Goal: Information Seeking & Learning: Learn about a topic

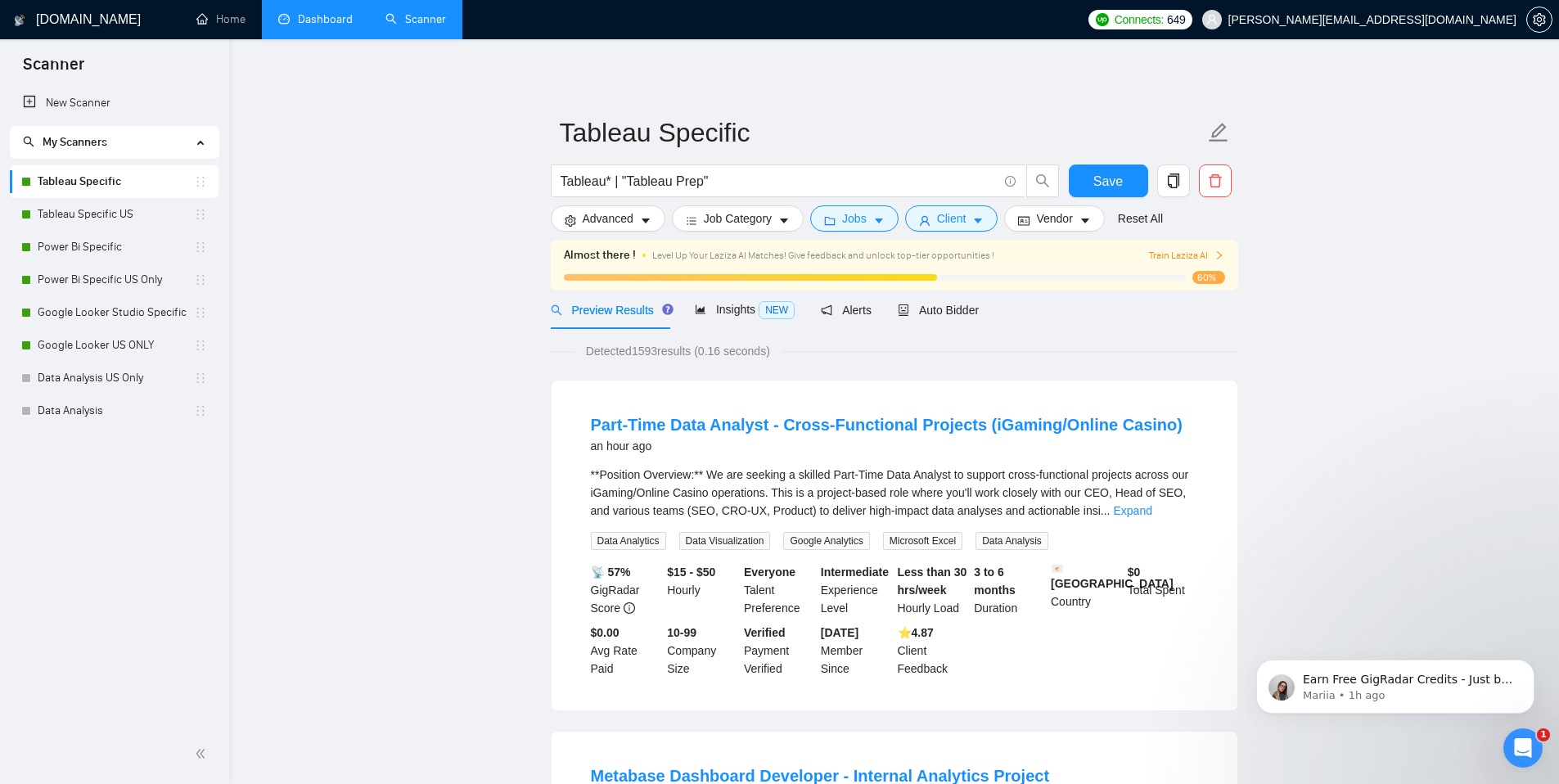
click at [287, 27] on link "Dashboard" at bounding box center [315, 19] width 74 height 14
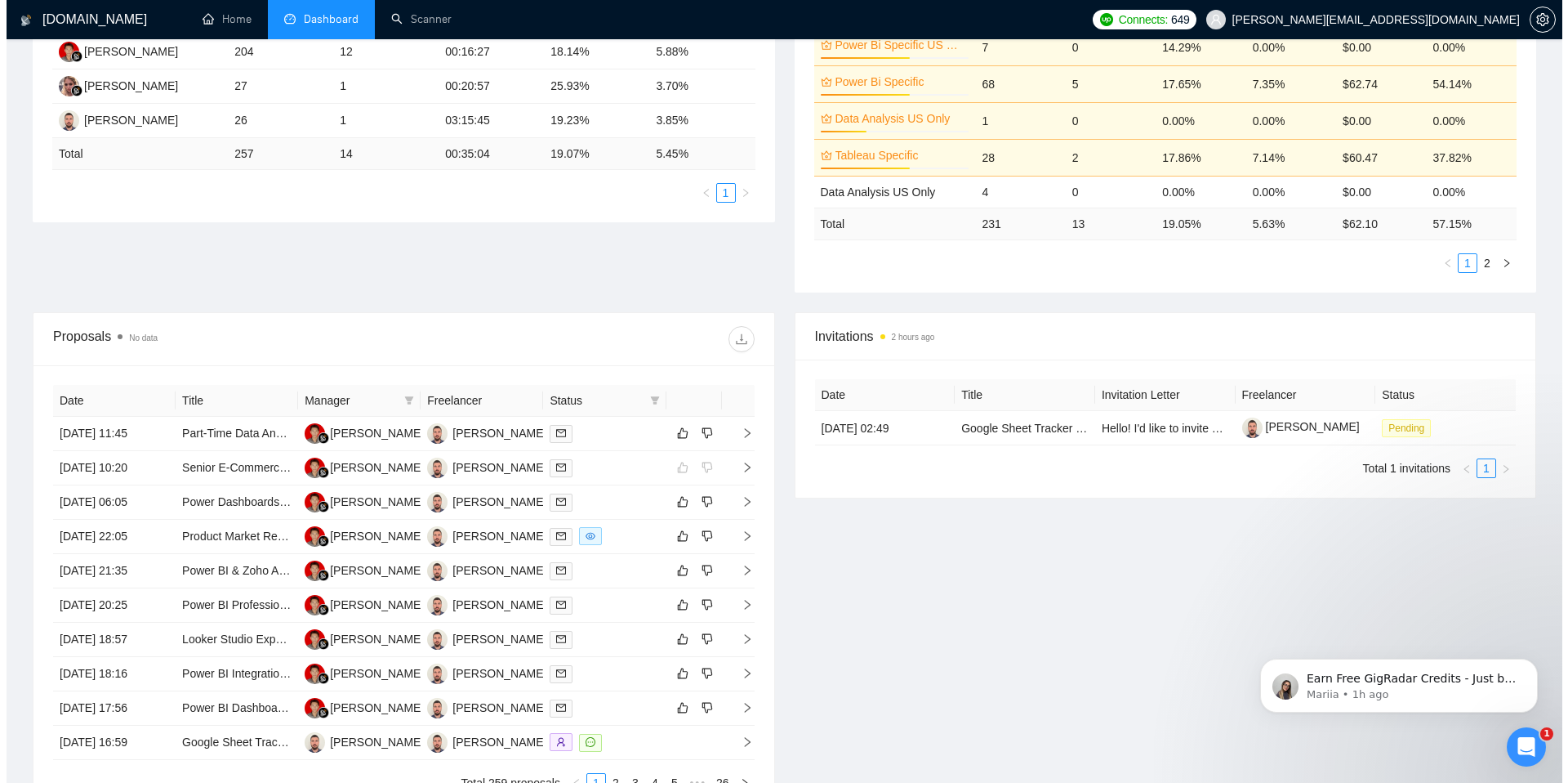
scroll to position [440, 0]
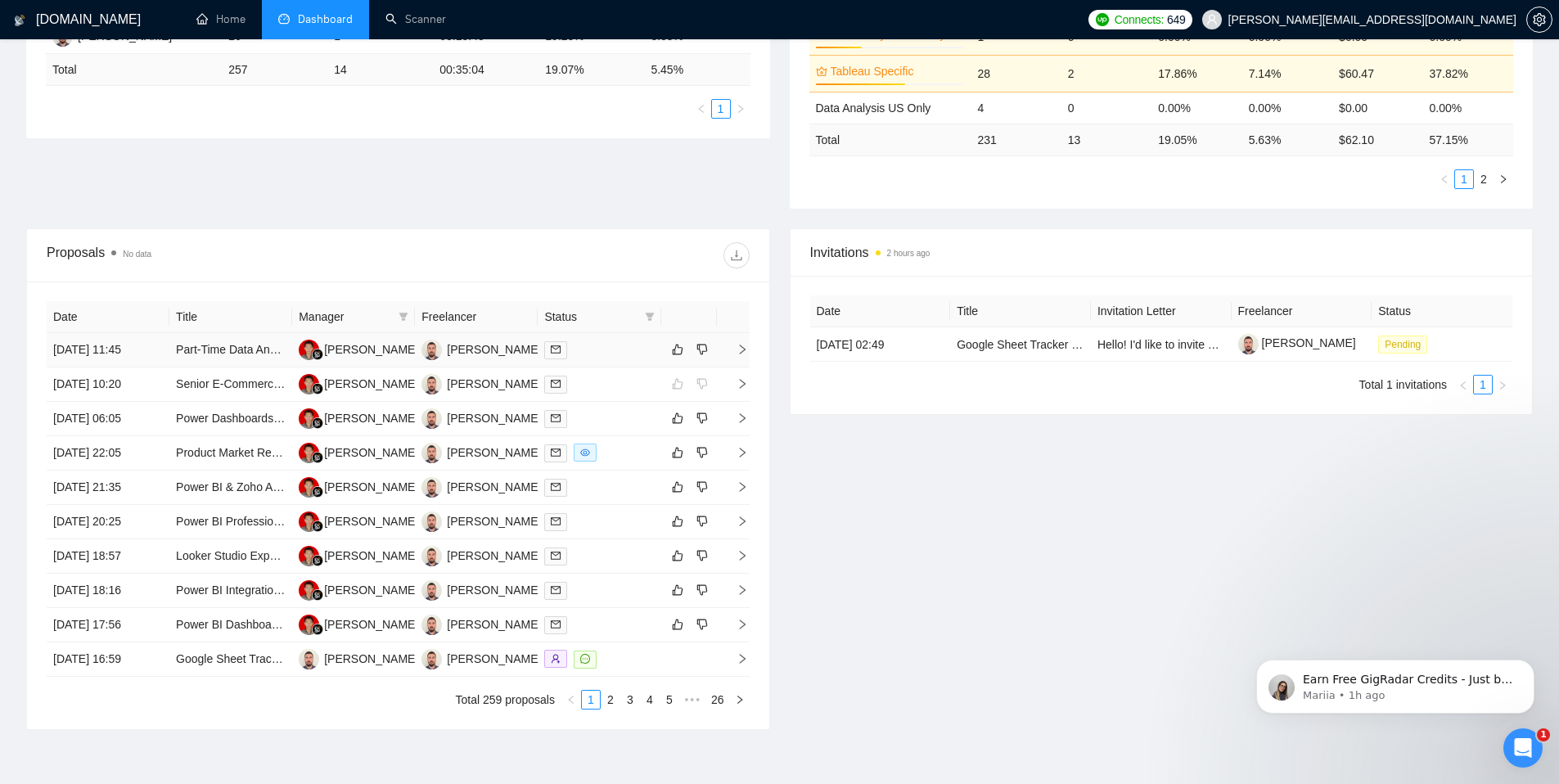
click at [619, 350] on div at bounding box center [599, 349] width 110 height 19
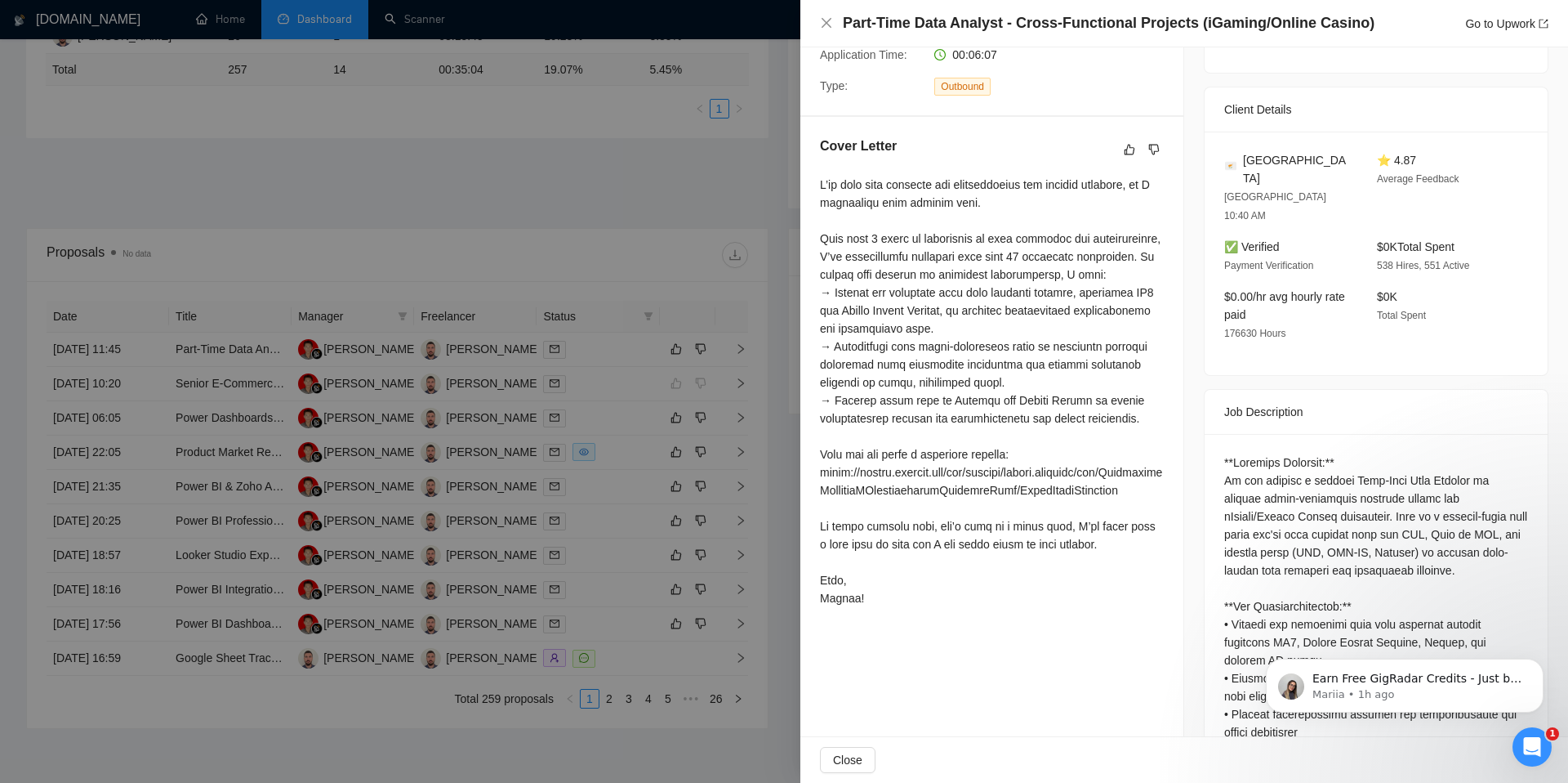
scroll to position [0, 0]
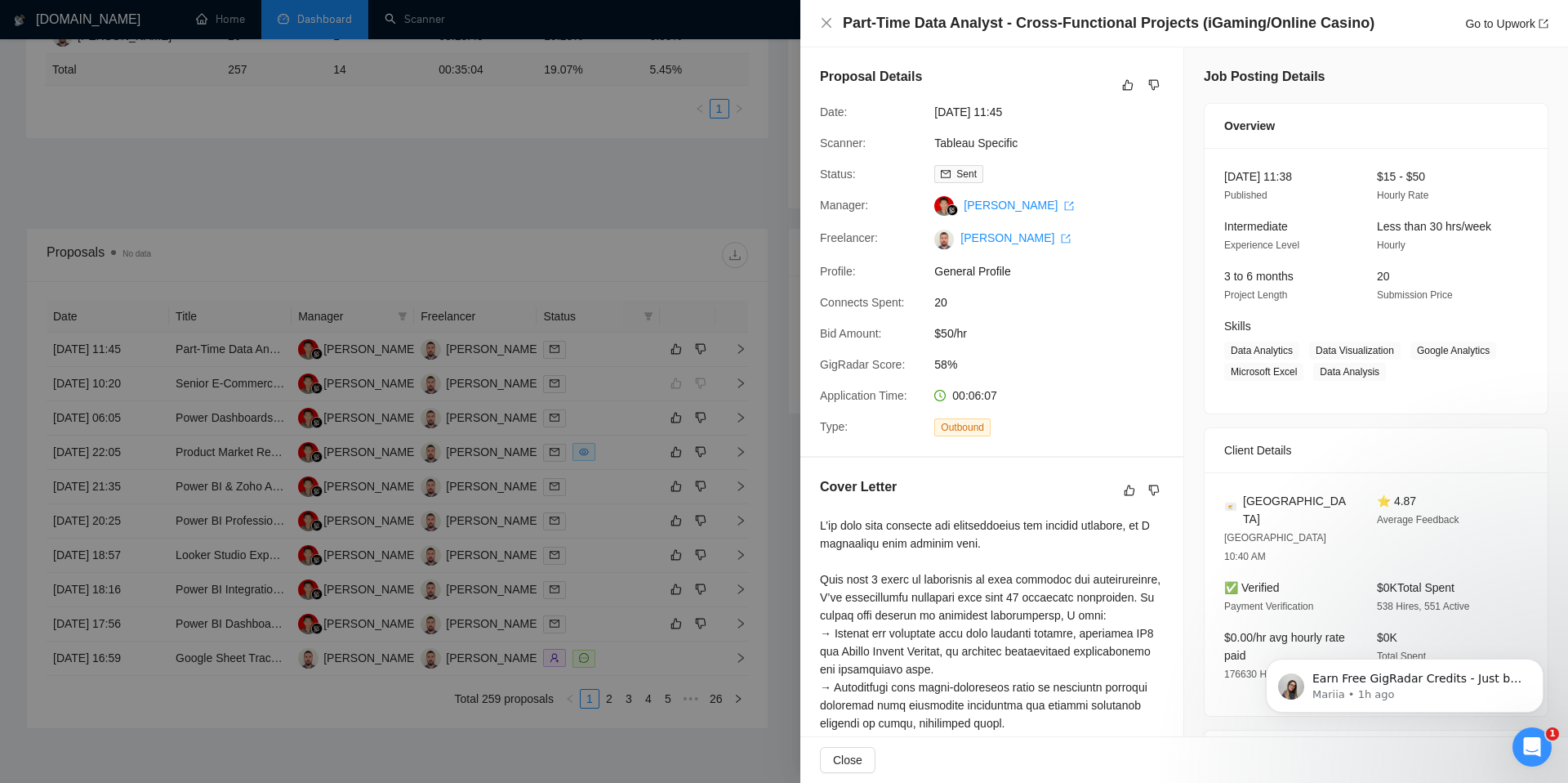
click at [624, 316] on div at bounding box center [784, 391] width 1568 height 783
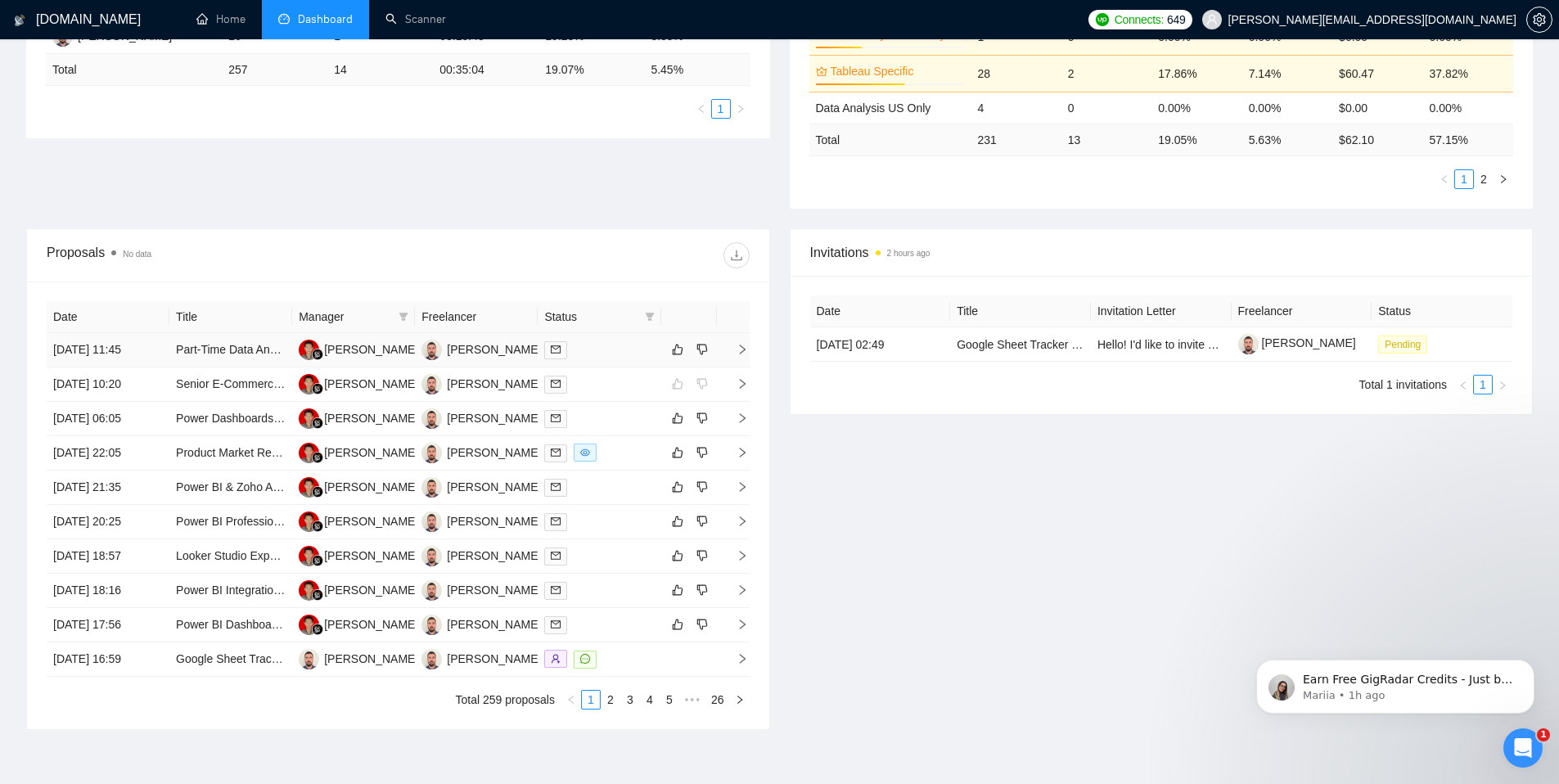
click at [742, 344] on icon "right" at bounding box center [743, 349] width 12 height 12
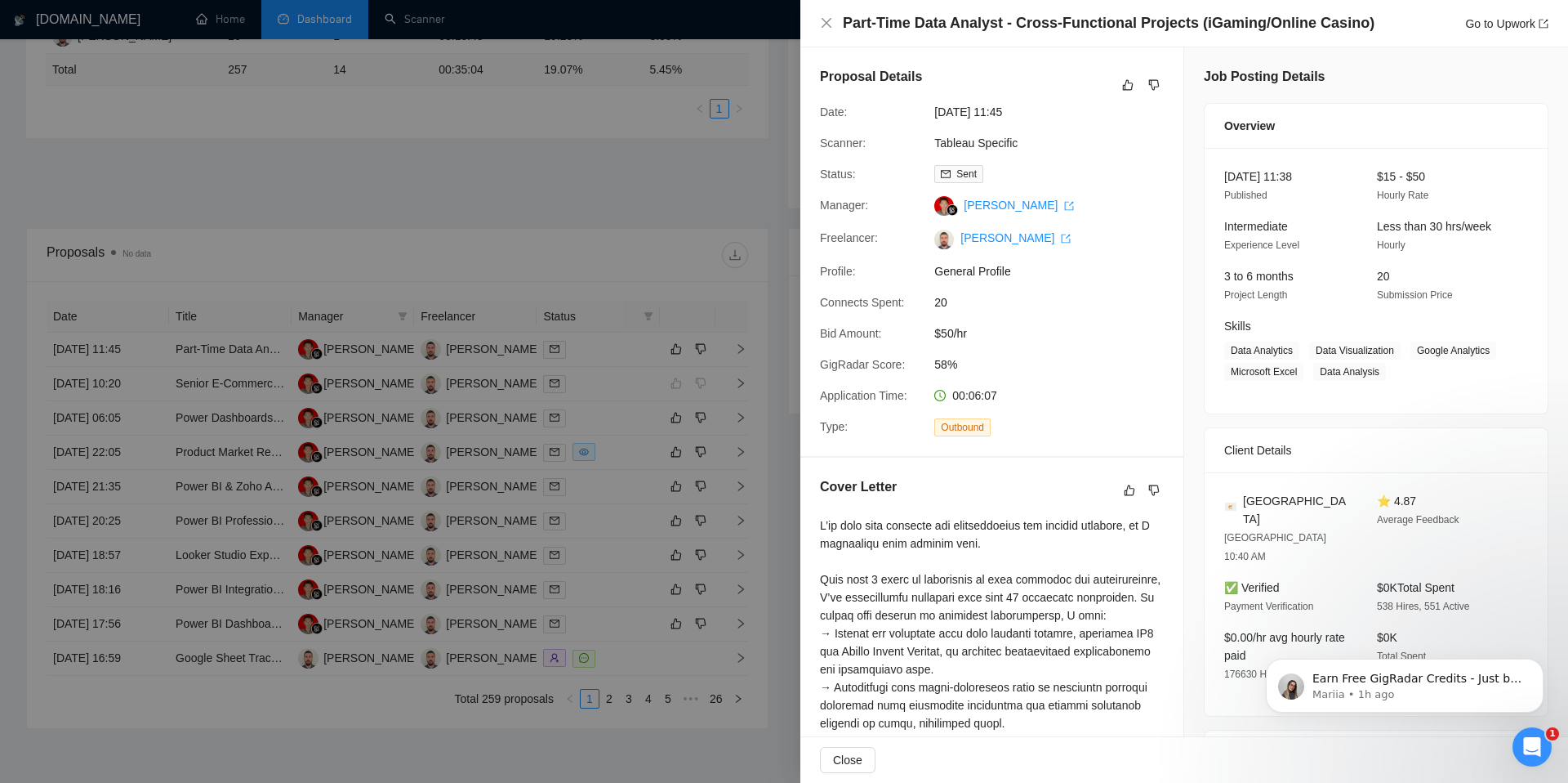
click at [961, 184] on div "Proposal Details Date: [DATE] 11:45 Scanner: Tableau Specific Status: Sent Mana…" at bounding box center [991, 251] width 383 height 409
click at [961, 174] on span "Sent" at bounding box center [966, 174] width 21 height 12
click at [1116, 462] on div "Cover Letter" at bounding box center [991, 716] width 383 height 516
drag, startPoint x: 995, startPoint y: 393, endPoint x: 876, endPoint y: 395, distance: 119.0
click at [878, 395] on div "Application Time: 00:06:07" at bounding box center [984, 395] width 344 height 18
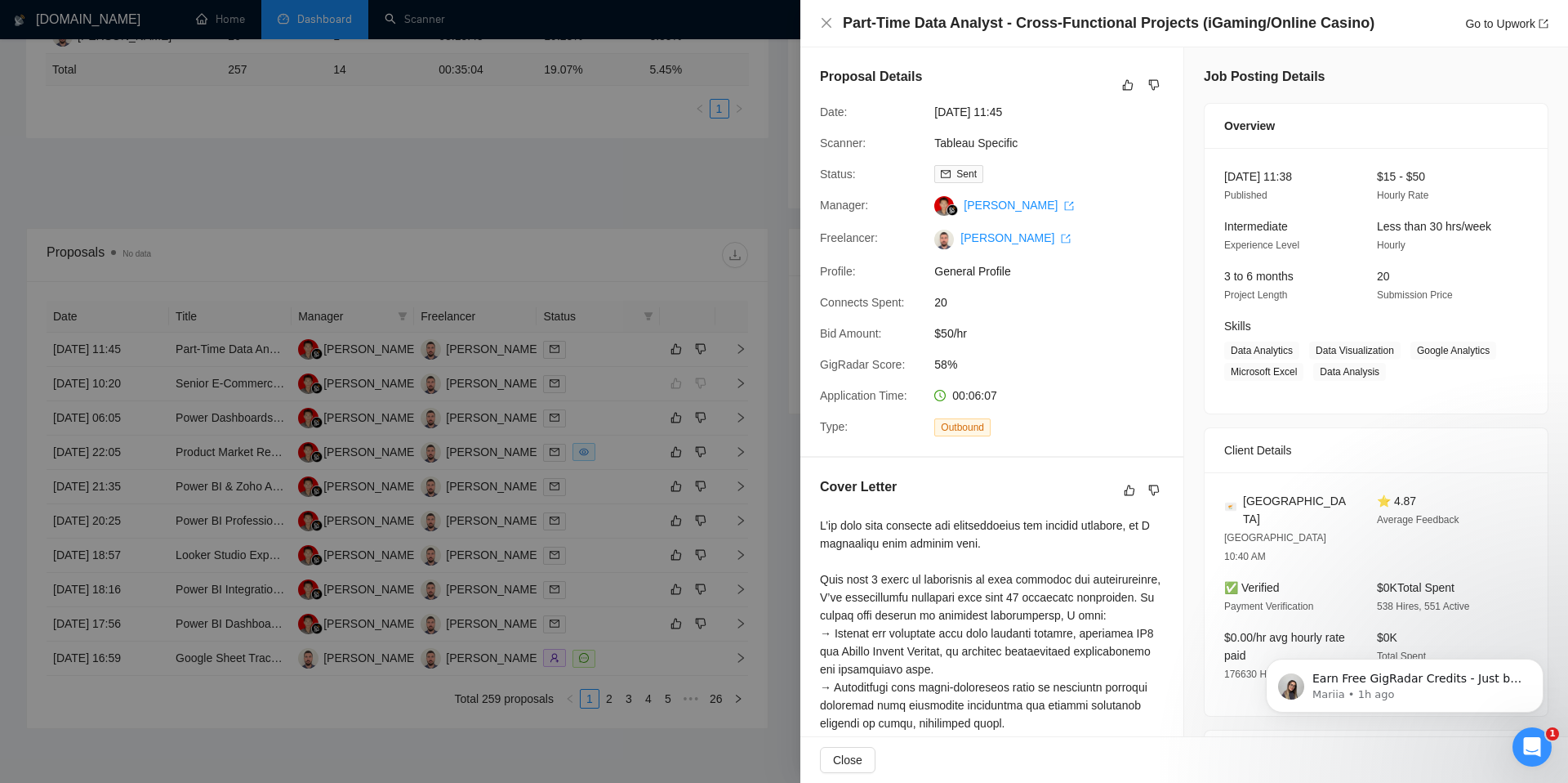
click at [922, 362] on div "GigRadar Score:" at bounding box center [870, 364] width 114 height 18
drag, startPoint x: 932, startPoint y: 363, endPoint x: 905, endPoint y: 364, distance: 27.0
click at [906, 364] on div "GigRadar Score: 58%" at bounding box center [984, 364] width 344 height 18
click at [979, 349] on div "Proposal Details Date: [DATE] 11:45 Scanner: Tableau Specific Status: Sent Mana…" at bounding box center [991, 251] width 383 height 409
drag, startPoint x: 975, startPoint y: 333, endPoint x: 904, endPoint y: 330, distance: 71.1
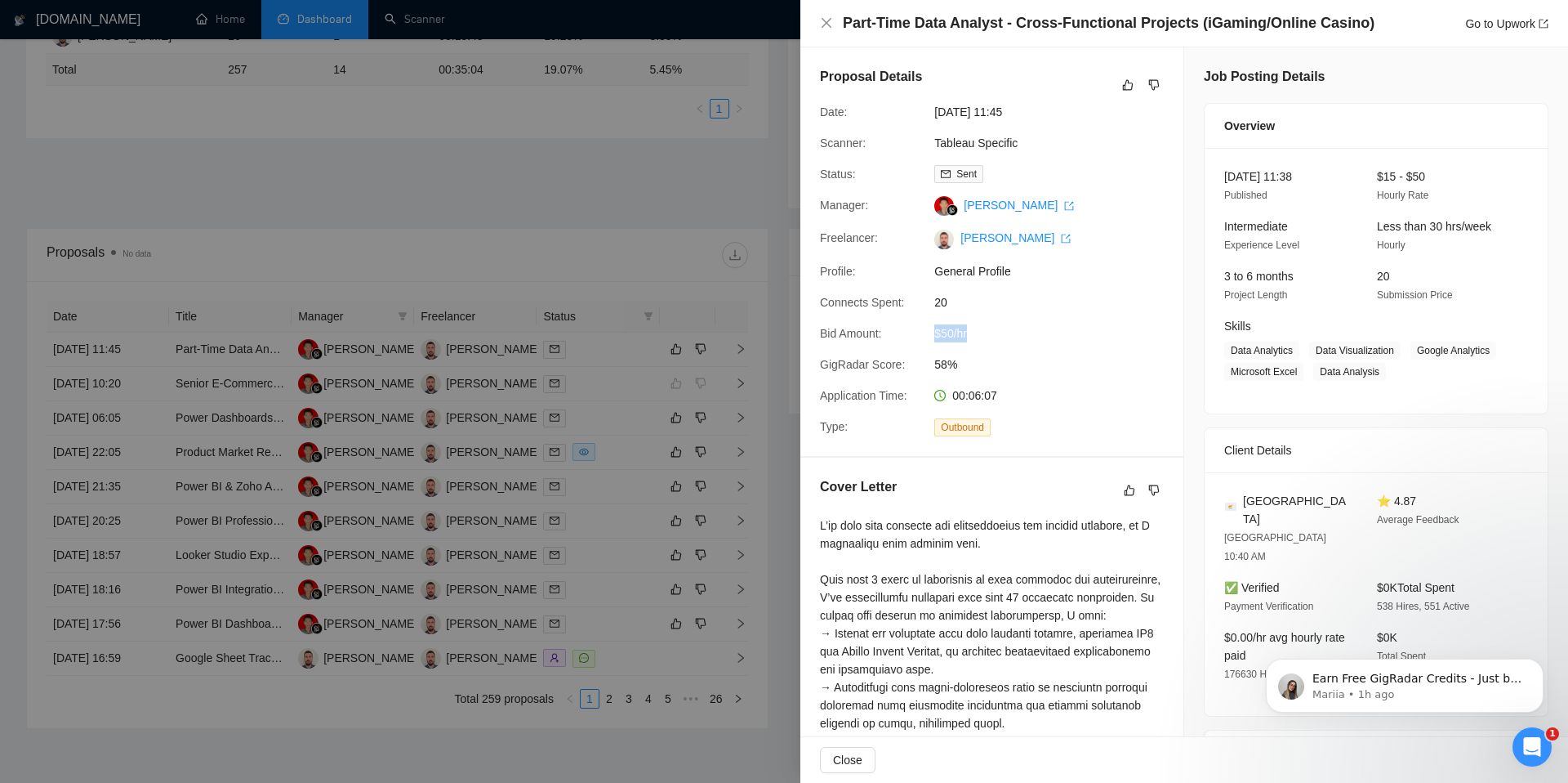
click at [894, 333] on div "Bid Amount: $50/hr" at bounding box center [984, 333] width 344 height 18
click at [969, 291] on div "Proposal Details Date: [DATE] 11:45 Scanner: Tableau Specific Status: Sent Mana…" at bounding box center [991, 251] width 383 height 409
drag, startPoint x: 952, startPoint y: 293, endPoint x: 910, endPoint y: 294, distance: 42.0
click at [941, 294] on div "Proposal Details Date: [DATE] 11:45 Scanner: Tableau Specific Status: Sent Mana…" at bounding box center [991, 251] width 383 height 409
click at [450, 210] on div at bounding box center [784, 391] width 1568 height 783
